Goal: Understand process/instructions

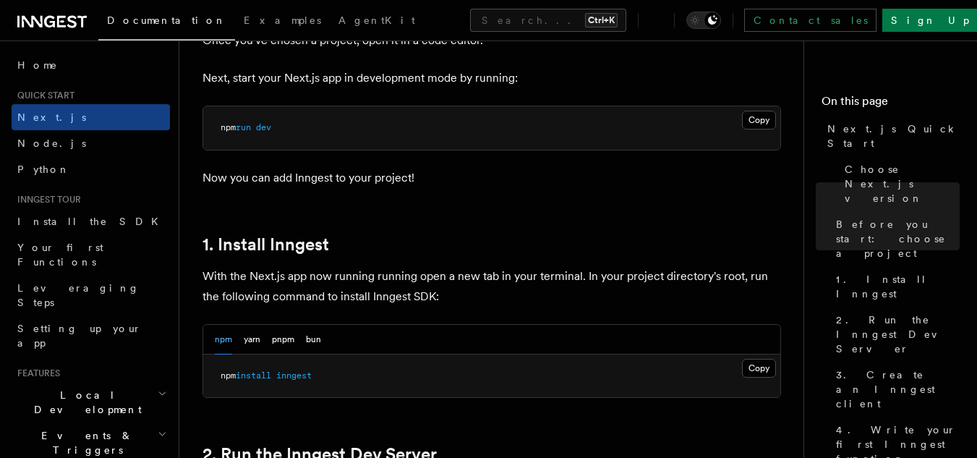
scroll to position [630, 0]
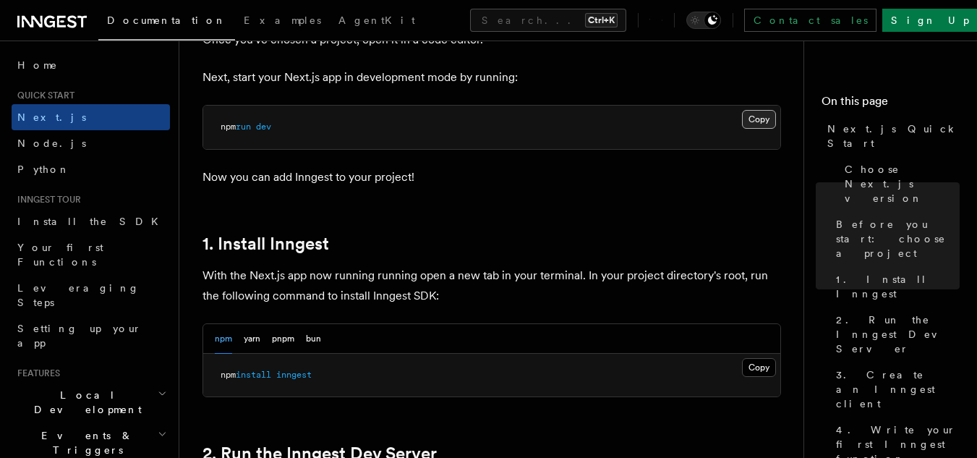
click at [769, 119] on button "Copy Copied" at bounding box center [759, 119] width 34 height 19
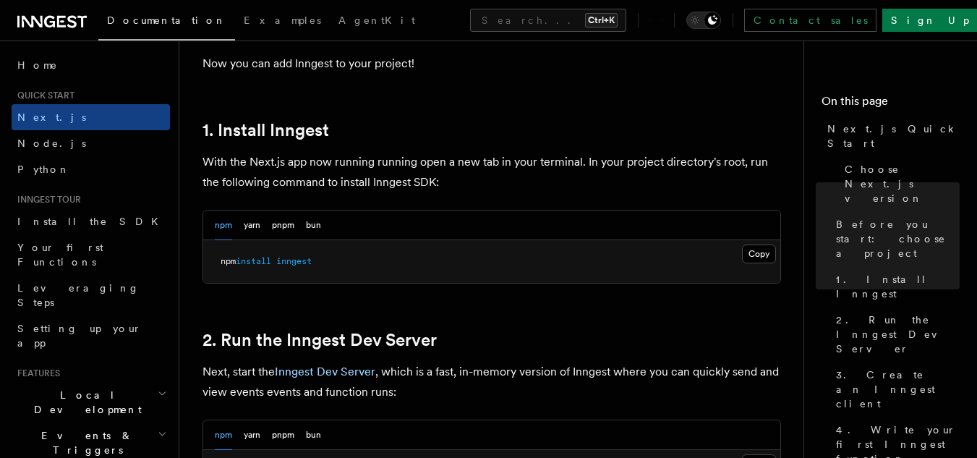
scroll to position [750, 0]
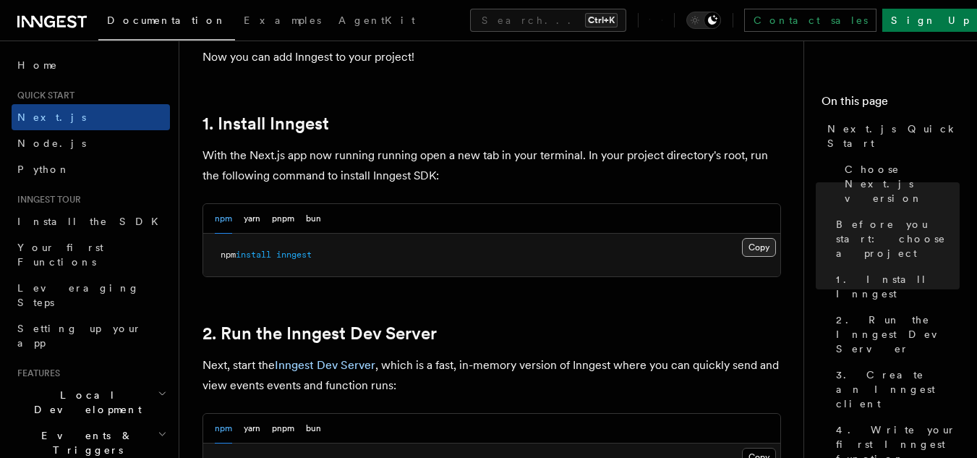
click at [752, 246] on button "Copy Copied" at bounding box center [759, 247] width 34 height 19
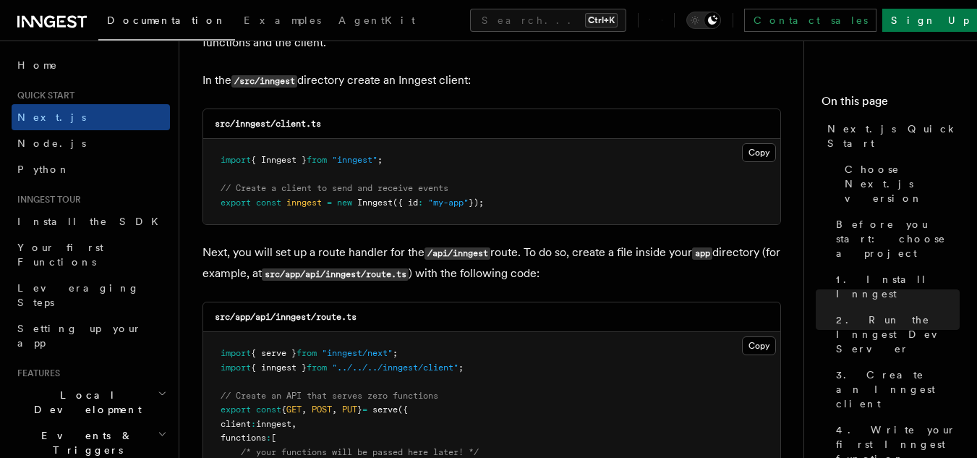
scroll to position [1839, 0]
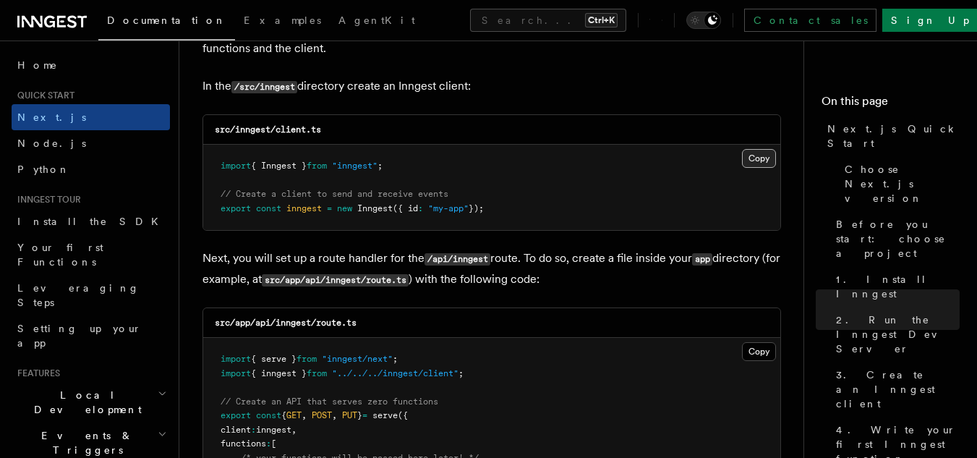
click at [756, 158] on button "Copy Copied" at bounding box center [759, 158] width 34 height 19
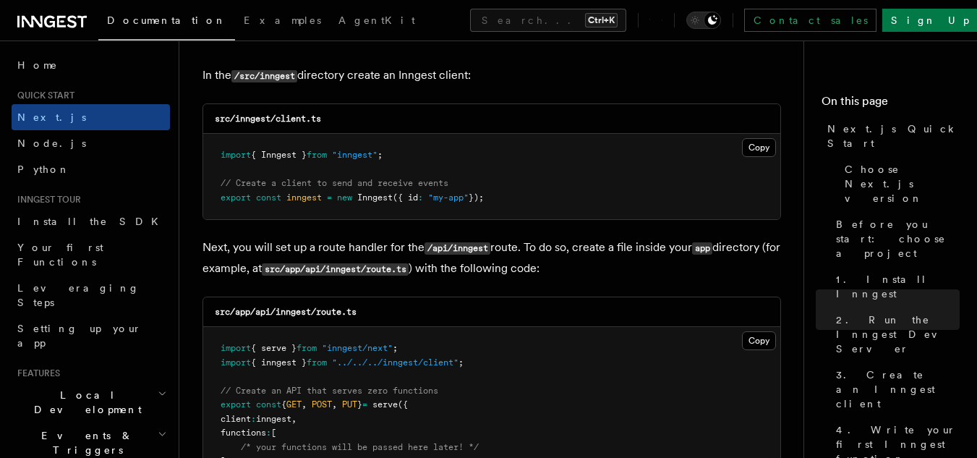
scroll to position [1851, 0]
drag, startPoint x: 257, startPoint y: 314, endPoint x: 377, endPoint y: 316, distance: 119.3
click at [377, 316] on div "src/app/api/inngest/route.ts" at bounding box center [491, 312] width 577 height 30
copy code "api/inngest/route.ts"
click at [759, 341] on button "Copy Copied" at bounding box center [759, 340] width 34 height 19
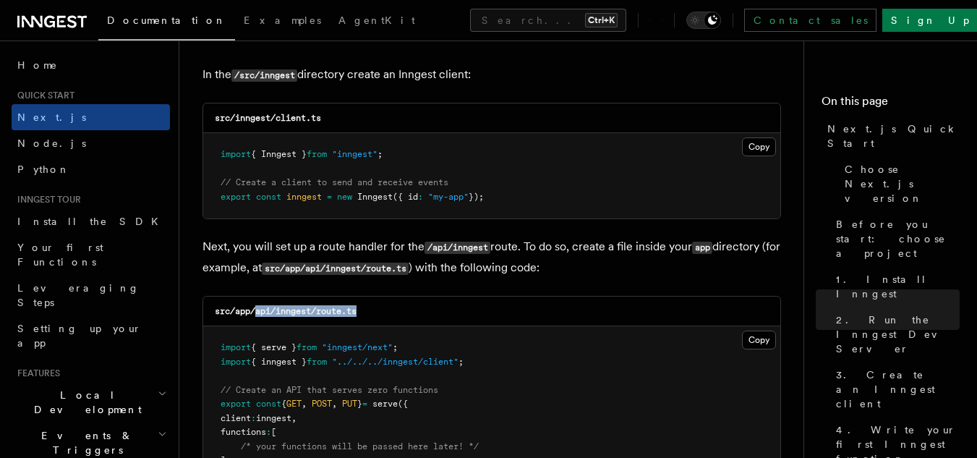
click at [294, 314] on code "src/app/api/inngest/route.ts" at bounding box center [286, 311] width 142 height 10
click at [332, 313] on code "src/app/api/inngest/route.ts" at bounding box center [286, 311] width 142 height 10
copy code "route"
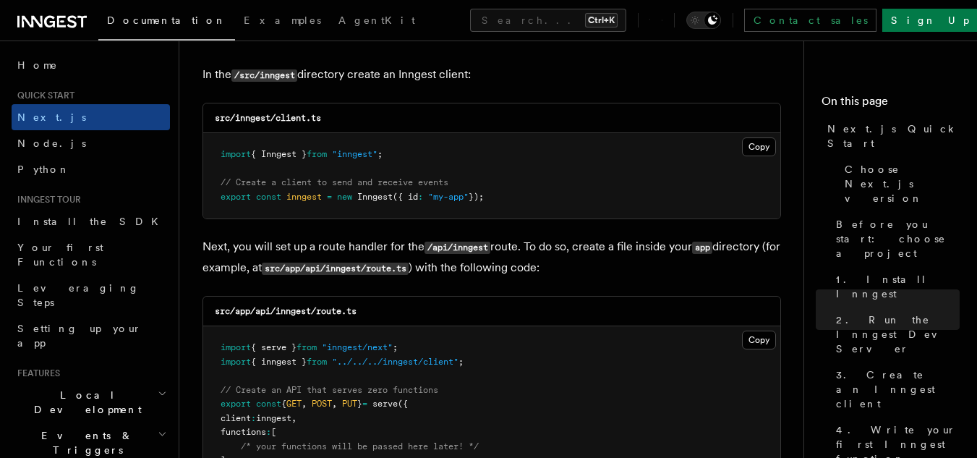
drag, startPoint x: 736, startPoint y: 339, endPoint x: 778, endPoint y: 338, distance: 42.0
click at [778, 338] on pre "import { serve } from "inngest/next" ; import { inngest } from "../../../innges…" at bounding box center [491, 411] width 577 height 170
click at [754, 339] on button "Copy Copied" at bounding box center [759, 340] width 34 height 19
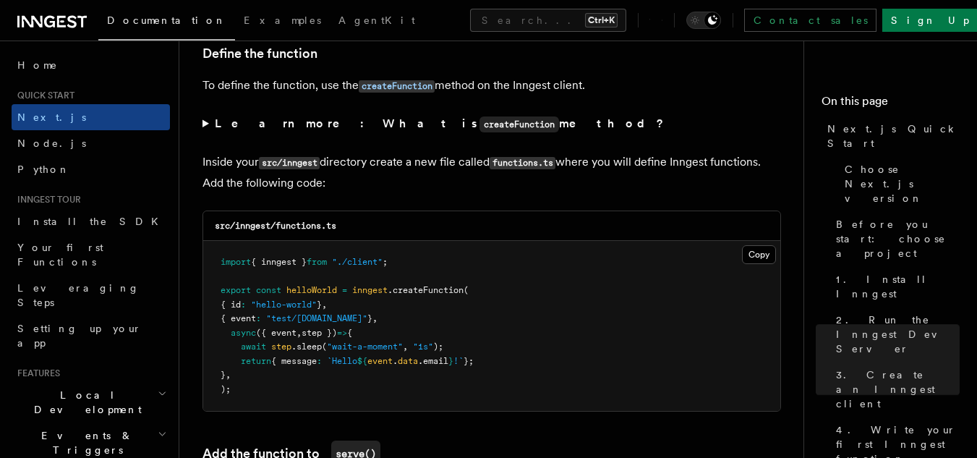
scroll to position [2481, 0]
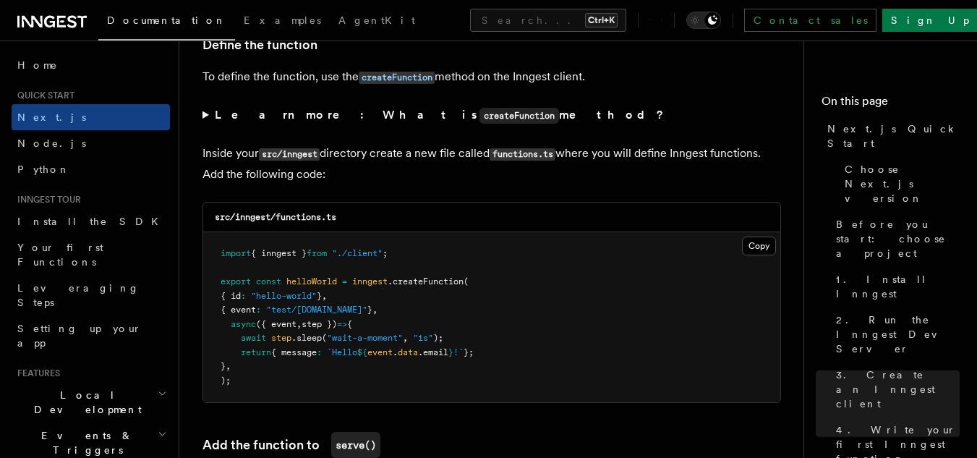
click at [304, 218] on code "src/inngest/functions.ts" at bounding box center [275, 217] width 121 height 10
copy code "functions"
